Goal: Task Accomplishment & Management: Complete application form

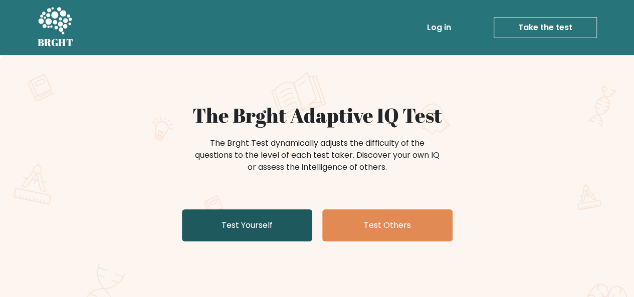
click at [275, 221] on link "Test Yourself" at bounding box center [247, 225] width 130 height 32
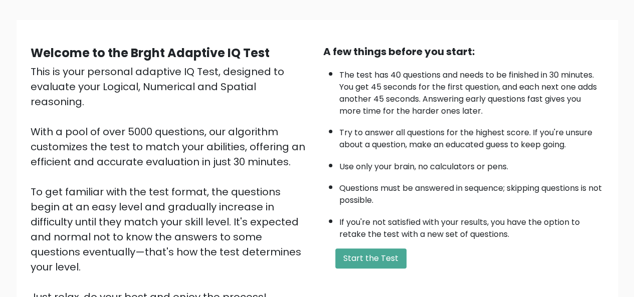
scroll to position [59, 0]
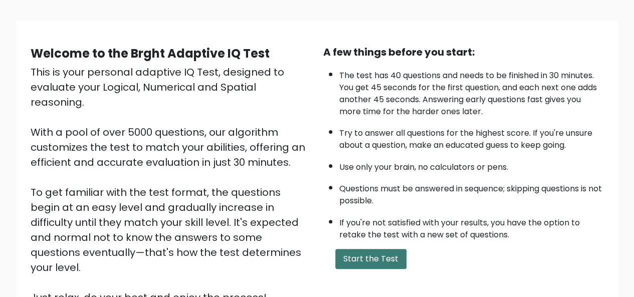
click at [378, 260] on button "Start the Test" at bounding box center [370, 259] width 71 height 20
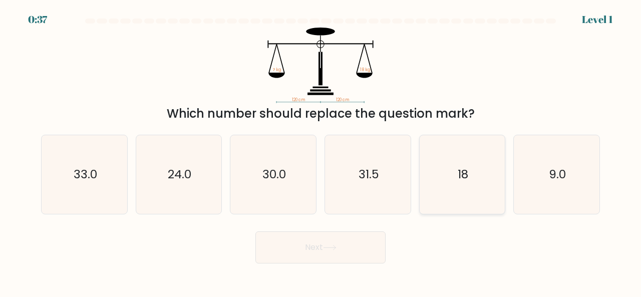
click at [485, 180] on icon "18" at bounding box center [462, 174] width 79 height 79
click at [321, 151] on input "e. 18" at bounding box center [321, 150] width 1 height 3
radio input "true"
click at [349, 248] on button "Next" at bounding box center [320, 247] width 130 height 32
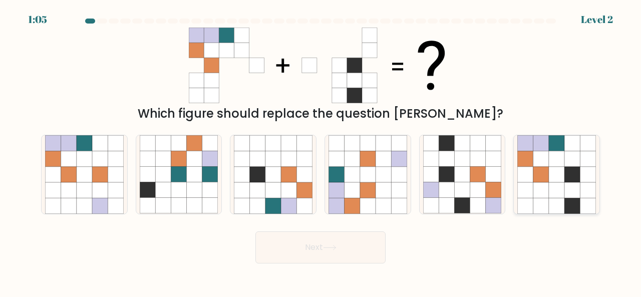
click at [577, 177] on icon at bounding box center [573, 175] width 16 height 16
click at [321, 151] on input "f." at bounding box center [321, 150] width 1 height 3
radio input "true"
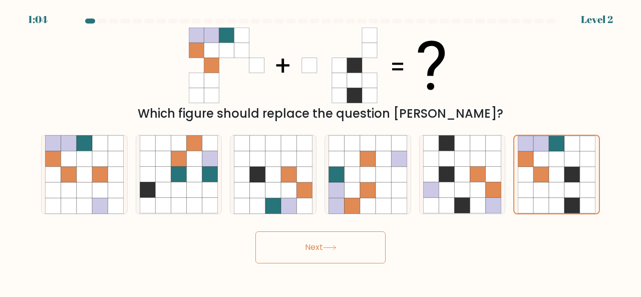
click at [331, 258] on button "Next" at bounding box center [320, 247] width 130 height 32
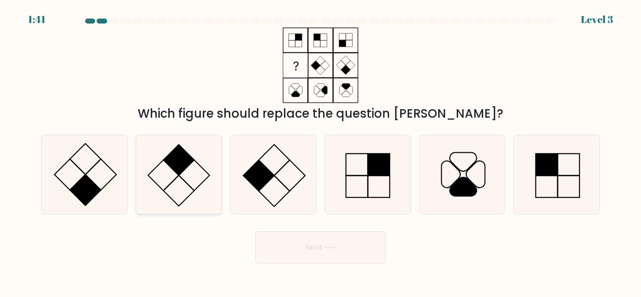
click at [204, 173] on icon at bounding box center [179, 174] width 79 height 79
click at [321, 151] on input "b." at bounding box center [321, 150] width 1 height 3
radio input "true"
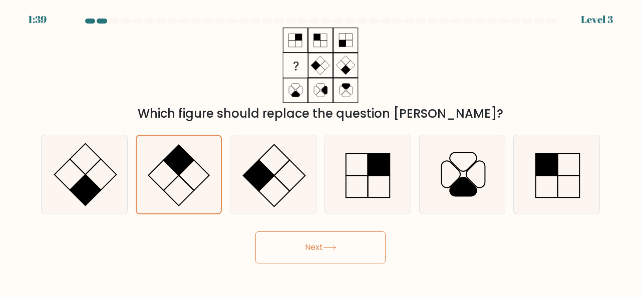
click at [316, 245] on button "Next" at bounding box center [320, 247] width 130 height 32
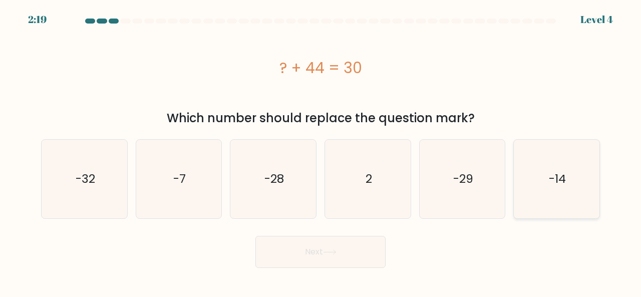
click at [586, 179] on icon "-14" at bounding box center [557, 179] width 79 height 79
click at [321, 151] on input "f. -14" at bounding box center [321, 150] width 1 height 3
radio input "true"
click at [344, 246] on button "Next" at bounding box center [320, 252] width 130 height 32
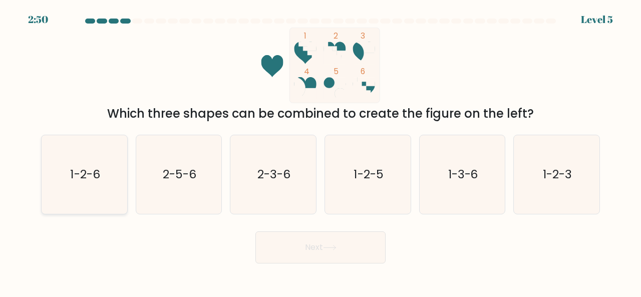
click at [106, 156] on icon "1-2-6" at bounding box center [84, 174] width 79 height 79
click at [321, 151] on input "a. 1-2-6" at bounding box center [321, 150] width 1 height 3
radio input "true"
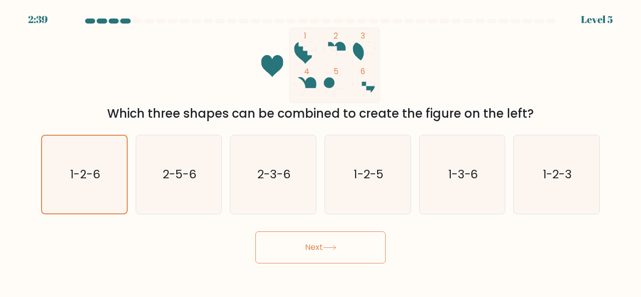
click at [345, 254] on button "Next" at bounding box center [320, 247] width 130 height 32
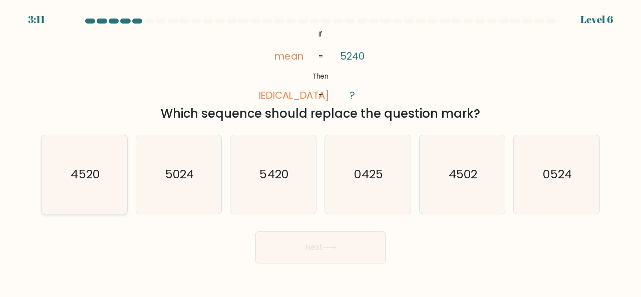
click at [109, 187] on icon "4520" at bounding box center [84, 174] width 79 height 79
click at [321, 151] on input "a. 4520" at bounding box center [321, 150] width 1 height 3
radio input "true"
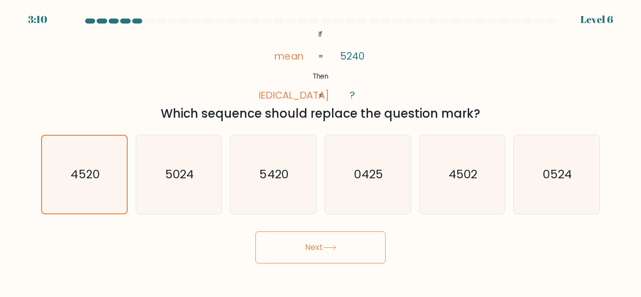
click at [291, 255] on button "Next" at bounding box center [320, 247] width 130 height 32
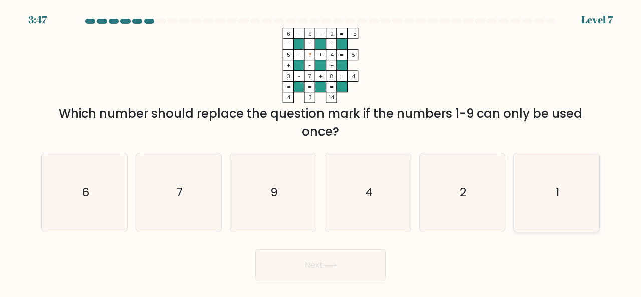
click at [535, 193] on icon "1" at bounding box center [557, 192] width 79 height 79
click at [321, 151] on input "f. 1" at bounding box center [321, 150] width 1 height 3
radio input "true"
click at [347, 262] on button "Next" at bounding box center [320, 265] width 130 height 32
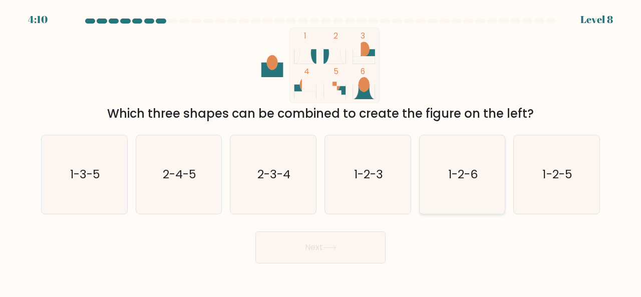
click at [476, 156] on icon "1-2-6" at bounding box center [462, 174] width 79 height 79
click at [321, 151] on input "e. 1-2-6" at bounding box center [321, 150] width 1 height 3
radio input "true"
click at [338, 252] on button "Next" at bounding box center [320, 247] width 130 height 32
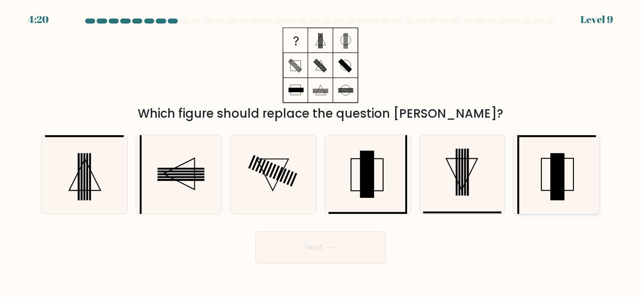
click at [549, 173] on icon at bounding box center [557, 174] width 79 height 79
click at [321, 151] on input "f." at bounding box center [321, 150] width 1 height 3
radio input "true"
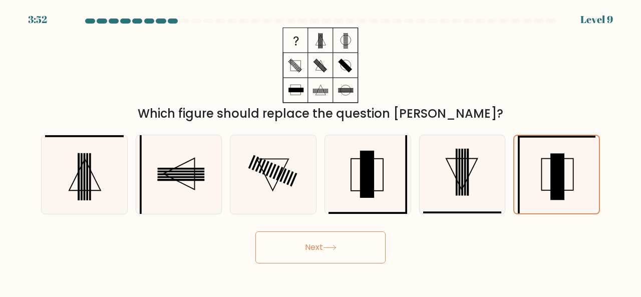
click at [351, 245] on button "Next" at bounding box center [320, 247] width 130 height 32
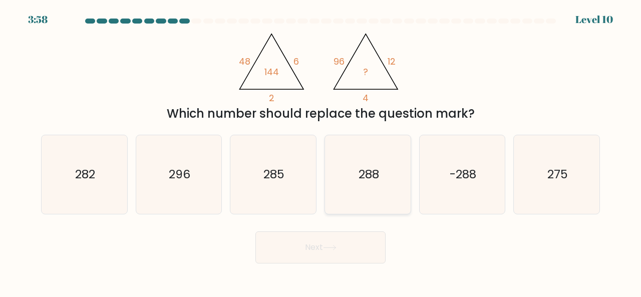
click at [344, 166] on icon "288" at bounding box center [368, 174] width 79 height 79
click at [321, 151] on input "d. 288" at bounding box center [321, 150] width 1 height 3
radio input "true"
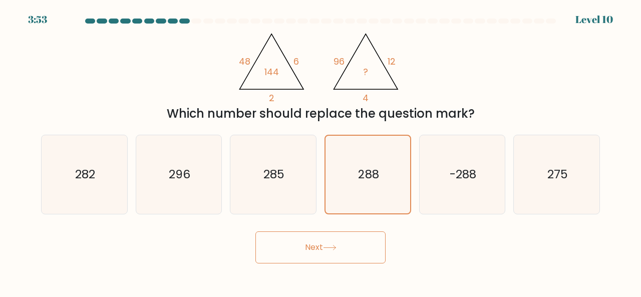
click at [320, 242] on button "Next" at bounding box center [320, 247] width 130 height 32
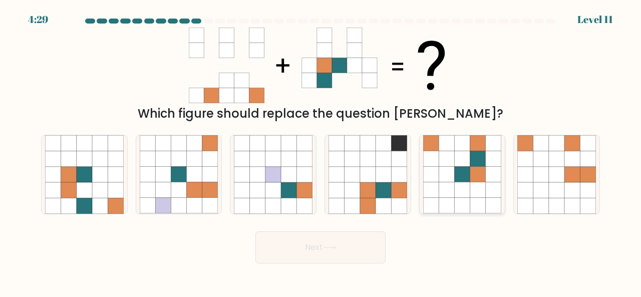
click at [460, 196] on icon at bounding box center [462, 190] width 16 height 16
click at [321, 151] on input "e." at bounding box center [321, 150] width 1 height 3
radio input "true"
click at [306, 257] on button "Next" at bounding box center [320, 247] width 130 height 32
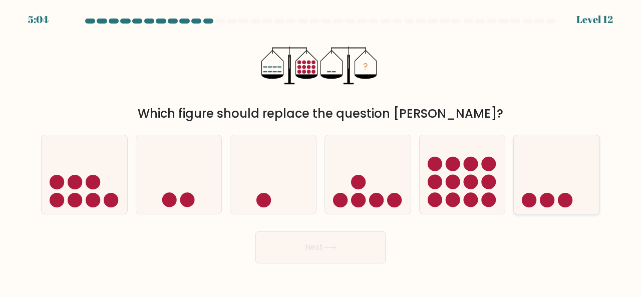
click at [575, 202] on icon at bounding box center [557, 174] width 86 height 71
click at [321, 151] on input "f." at bounding box center [321, 150] width 1 height 3
radio input "true"
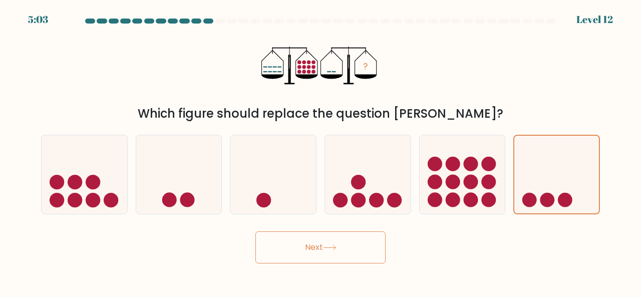
click at [323, 248] on button "Next" at bounding box center [320, 247] width 130 height 32
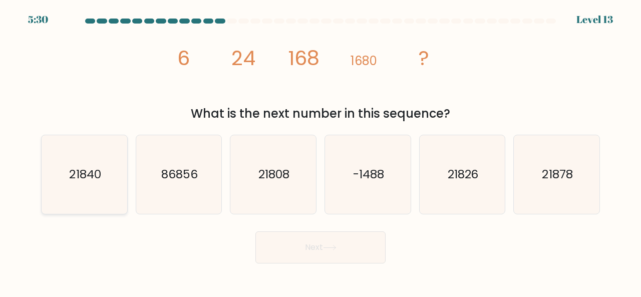
click at [115, 188] on icon "21840" at bounding box center [84, 174] width 79 height 79
click at [321, 151] on input "a. 21840" at bounding box center [321, 150] width 1 height 3
radio input "true"
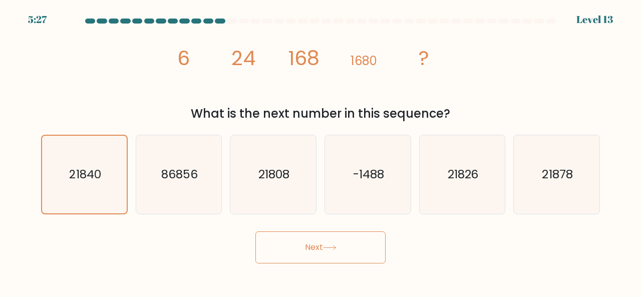
click at [324, 240] on button "Next" at bounding box center [320, 247] width 130 height 32
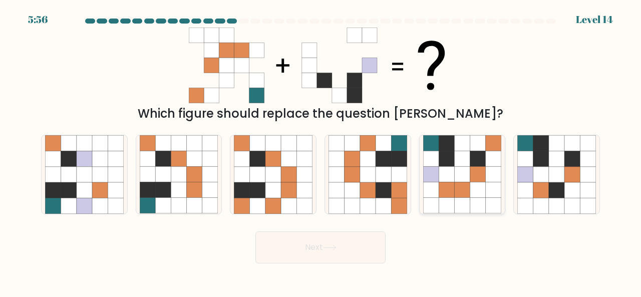
click at [475, 166] on icon at bounding box center [478, 159] width 16 height 16
click at [321, 151] on input "e." at bounding box center [321, 150] width 1 height 3
radio input "true"
click at [328, 247] on icon at bounding box center [330, 247] width 12 height 5
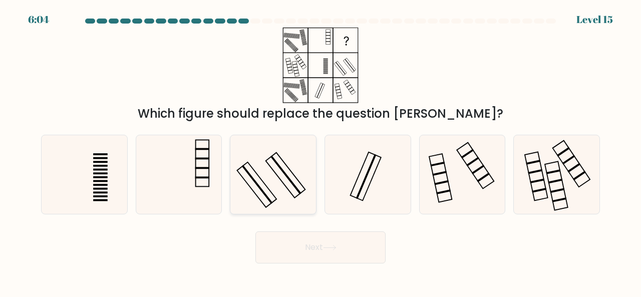
click at [302, 166] on icon at bounding box center [273, 174] width 79 height 79
click at [321, 151] on input "c." at bounding box center [321, 150] width 1 height 3
radio input "true"
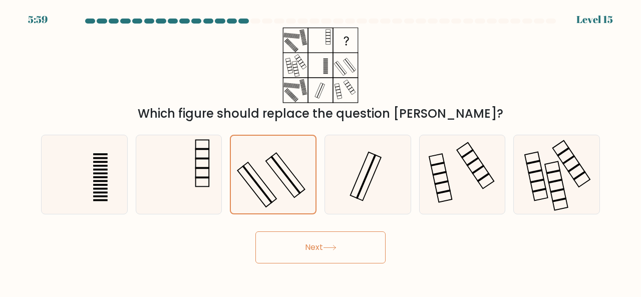
click at [334, 254] on button "Next" at bounding box center [320, 247] width 130 height 32
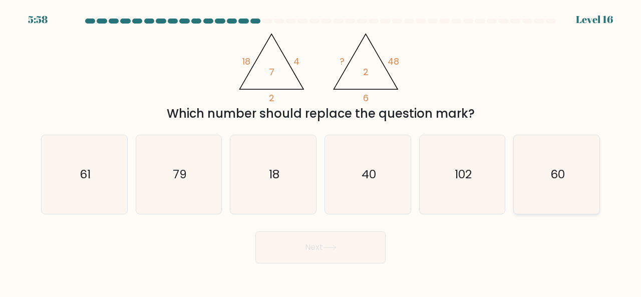
click at [558, 181] on text "60" at bounding box center [558, 174] width 15 height 17
click at [321, 151] on input "f. 60" at bounding box center [321, 150] width 1 height 3
radio input "true"
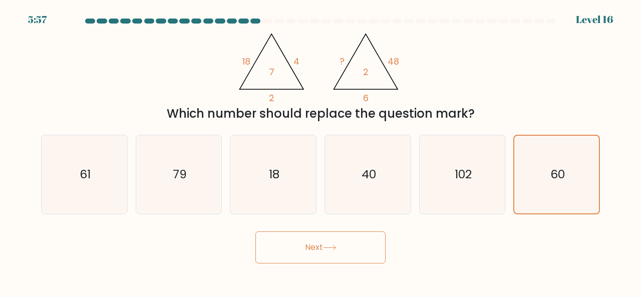
click at [343, 261] on button "Next" at bounding box center [320, 247] width 130 height 32
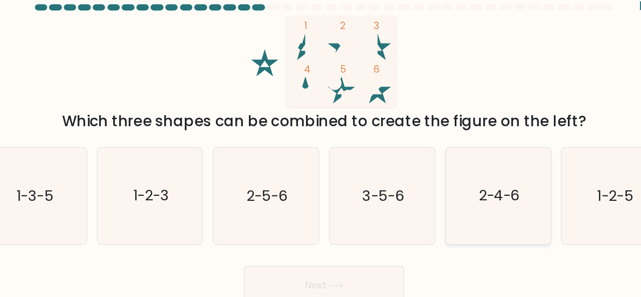
click at [454, 187] on icon "2-4-6" at bounding box center [462, 174] width 79 height 79
click at [321, 151] on input "e. 2-4-6" at bounding box center [321, 150] width 1 height 3
radio input "true"
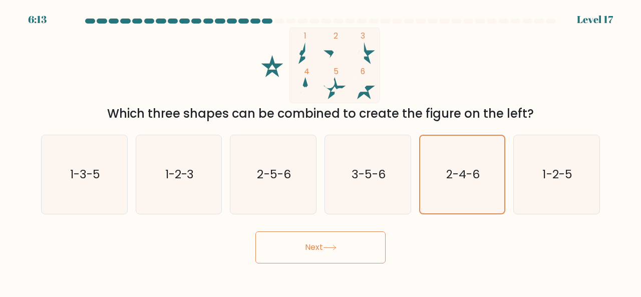
click at [353, 242] on button "Next" at bounding box center [320, 247] width 130 height 32
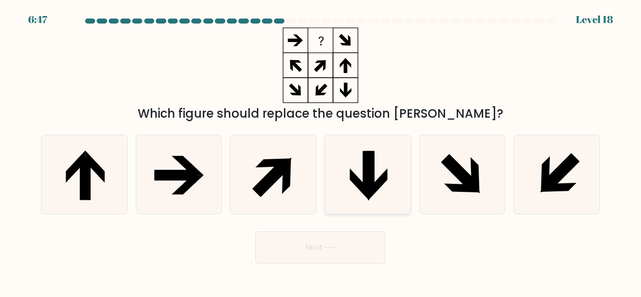
click at [379, 159] on icon at bounding box center [368, 174] width 79 height 79
click at [321, 151] on input "d." at bounding box center [321, 150] width 1 height 3
radio input "true"
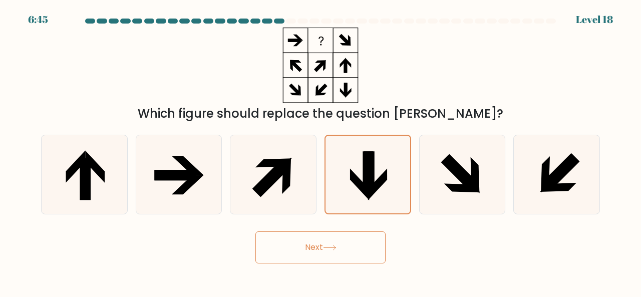
click at [293, 242] on button "Next" at bounding box center [320, 247] width 130 height 32
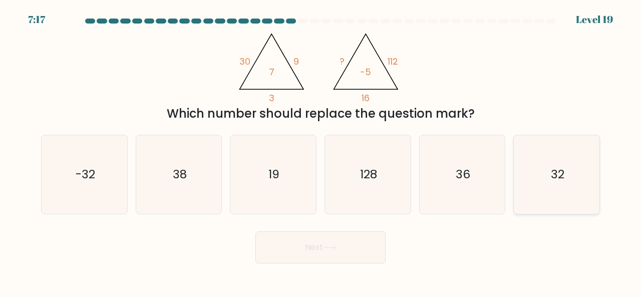
click at [556, 182] on text "32" at bounding box center [558, 174] width 14 height 17
click at [321, 151] on input "f. 32" at bounding box center [321, 150] width 1 height 3
radio input "true"
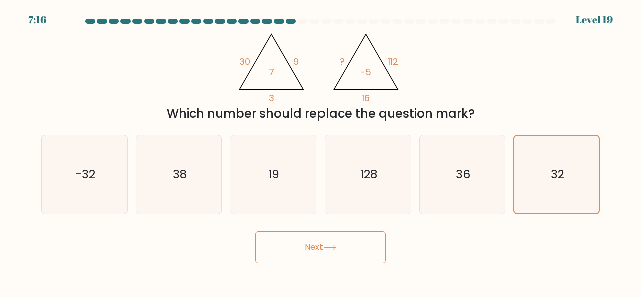
click at [356, 235] on button "Next" at bounding box center [320, 247] width 130 height 32
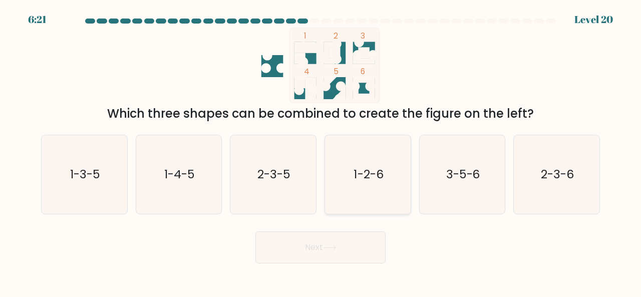
click at [370, 157] on icon "1-2-6" at bounding box center [368, 174] width 79 height 79
click at [321, 151] on input "d. 1-2-6" at bounding box center [321, 150] width 1 height 3
radio input "true"
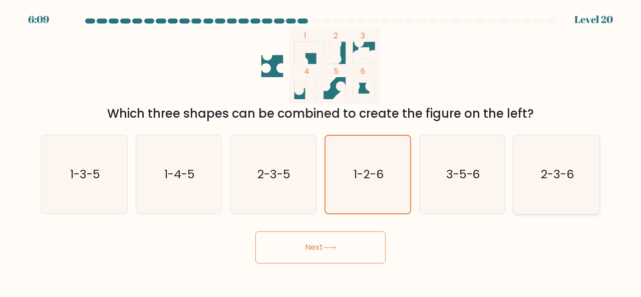
click at [572, 161] on icon "2-3-6" at bounding box center [557, 174] width 79 height 79
click at [321, 151] on input "f. 2-3-6" at bounding box center [321, 150] width 1 height 3
radio input "true"
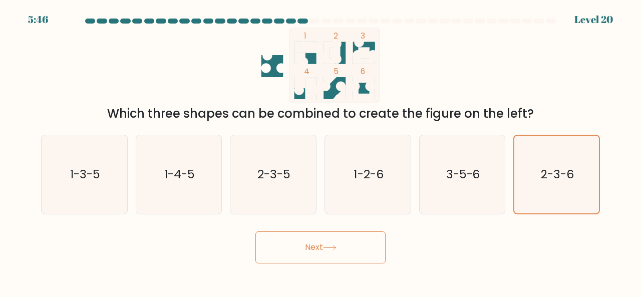
click at [364, 243] on button "Next" at bounding box center [320, 247] width 130 height 32
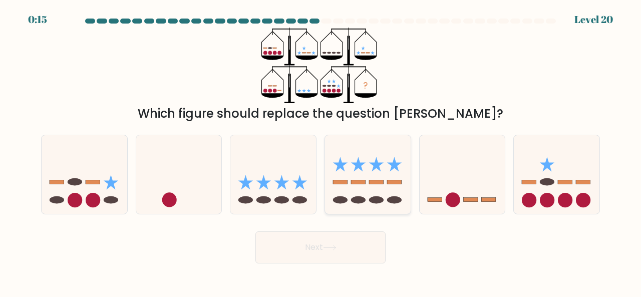
click at [383, 162] on icon at bounding box center [368, 174] width 86 height 71
click at [321, 151] on input "d." at bounding box center [321, 150] width 1 height 3
radio input "true"
click at [353, 242] on button "Next" at bounding box center [320, 247] width 130 height 32
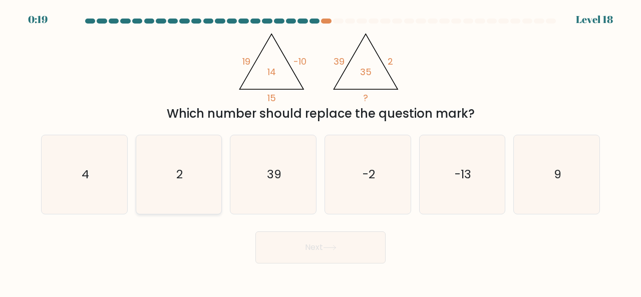
click at [183, 173] on icon "2" at bounding box center [179, 174] width 79 height 79
click at [321, 151] on input "b. 2" at bounding box center [321, 150] width 1 height 3
radio input "true"
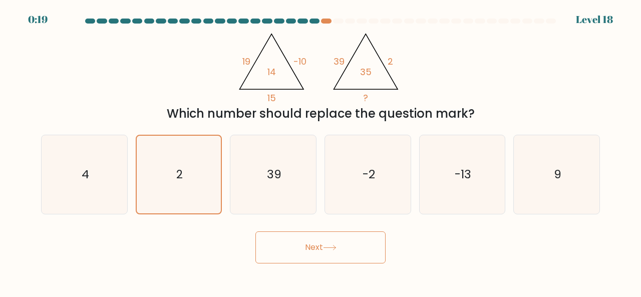
click at [301, 258] on button "Next" at bounding box center [320, 247] width 130 height 32
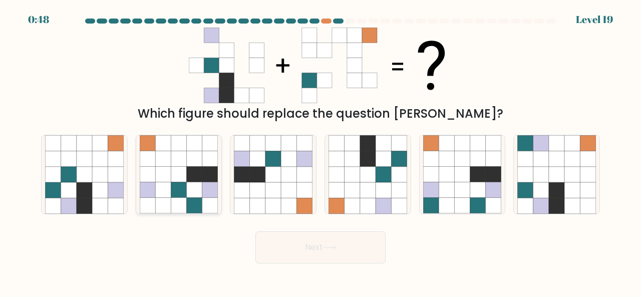
click at [203, 188] on icon at bounding box center [210, 190] width 16 height 16
click at [321, 151] on input "b." at bounding box center [321, 150] width 1 height 3
radio input "true"
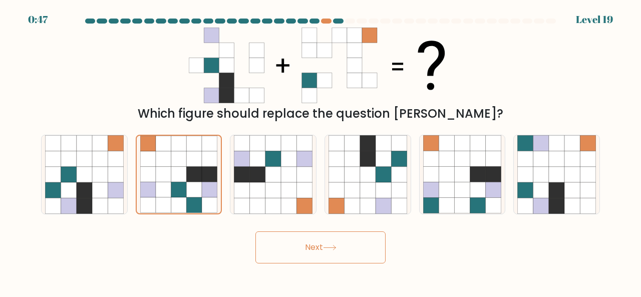
click at [327, 254] on button "Next" at bounding box center [320, 247] width 130 height 32
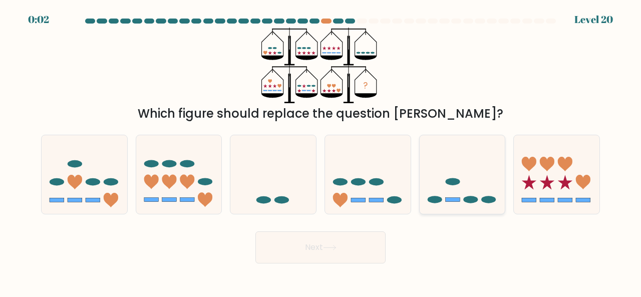
click at [441, 188] on icon at bounding box center [463, 174] width 86 height 71
click at [321, 151] on input "e." at bounding box center [321, 150] width 1 height 3
radio input "true"
click at [313, 244] on button "Next" at bounding box center [320, 247] width 130 height 32
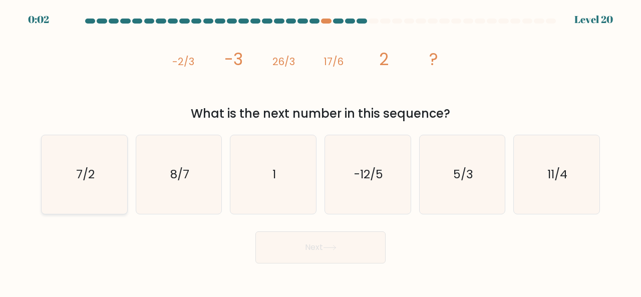
click at [87, 159] on icon "7/2" at bounding box center [84, 174] width 79 height 79
click at [321, 151] on input "a. 7/2" at bounding box center [321, 150] width 1 height 3
radio input "true"
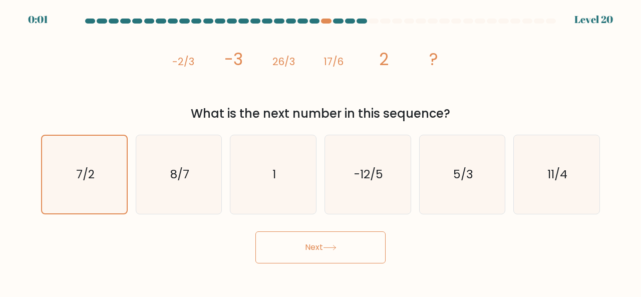
click at [285, 243] on button "Next" at bounding box center [320, 247] width 130 height 32
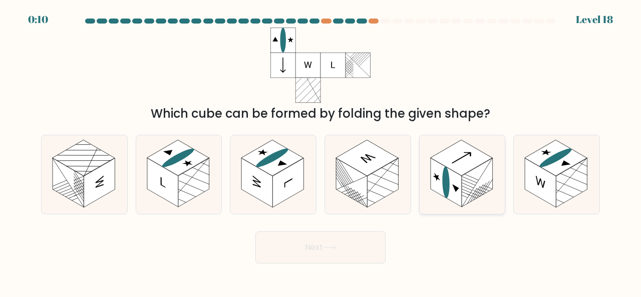
click at [484, 175] on rect at bounding box center [477, 182] width 31 height 49
click at [321, 151] on input "e." at bounding box center [321, 150] width 1 height 3
radio input "true"
click at [328, 250] on icon at bounding box center [330, 248] width 14 height 6
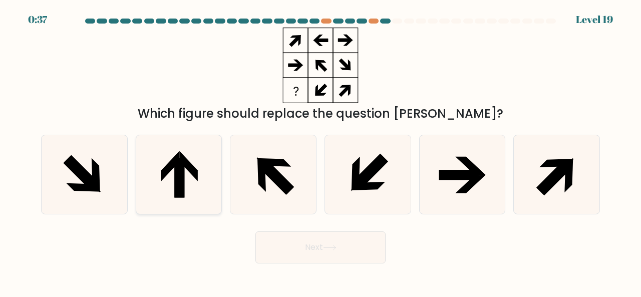
click at [163, 162] on icon at bounding box center [179, 174] width 79 height 79
click at [321, 151] on input "b." at bounding box center [321, 150] width 1 height 3
radio input "true"
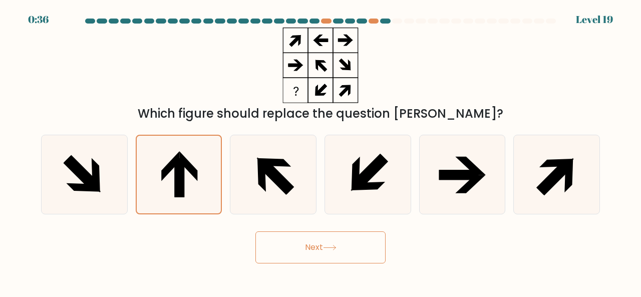
click at [303, 240] on button "Next" at bounding box center [320, 247] width 130 height 32
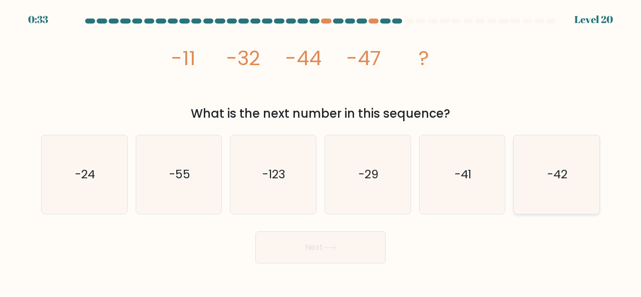
click at [574, 167] on icon "-42" at bounding box center [557, 174] width 79 height 79
click at [321, 151] on input "f. -42" at bounding box center [321, 150] width 1 height 3
radio input "true"
